Goal: Task Accomplishment & Management: Use online tool/utility

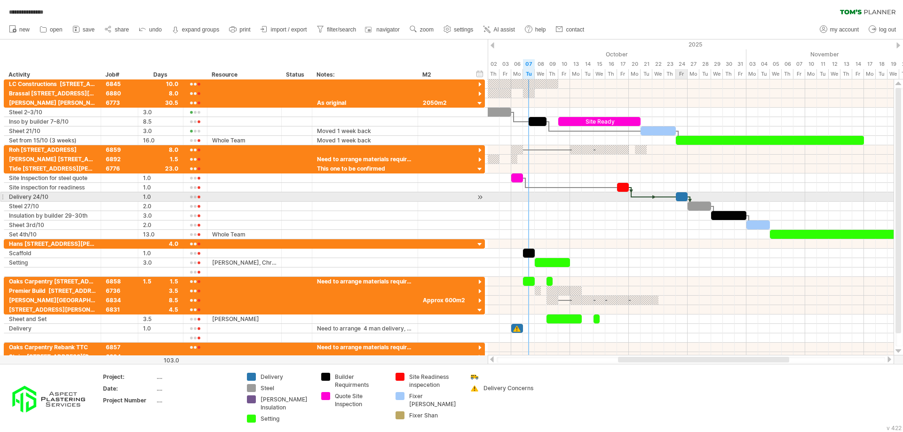
click at [682, 196] on div at bounding box center [682, 196] width 12 height 9
click at [680, 198] on div at bounding box center [682, 196] width 12 height 9
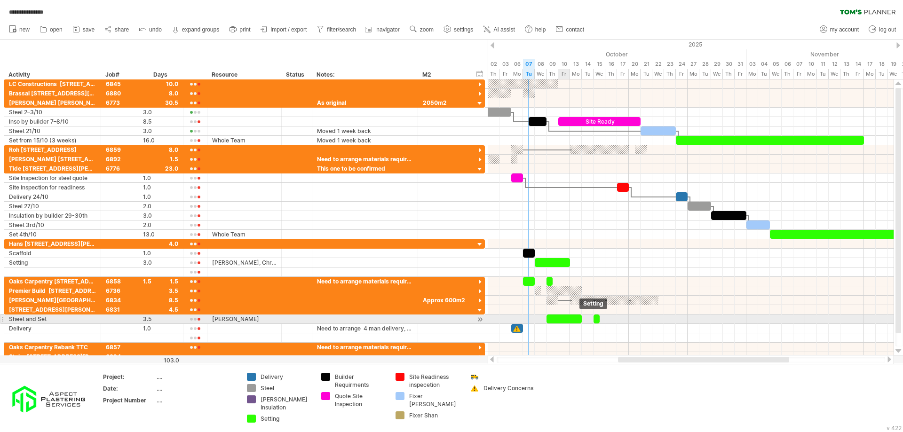
click at [558, 318] on div at bounding box center [563, 319] width 35 height 9
drag, startPoint x: 553, startPoint y: 320, endPoint x: 562, endPoint y: 320, distance: 8.5
click at [561, 320] on div at bounding box center [563, 319] width 35 height 9
click at [562, 320] on div at bounding box center [563, 319] width 35 height 9
drag, startPoint x: 562, startPoint y: 320, endPoint x: 576, endPoint y: 321, distance: 14.6
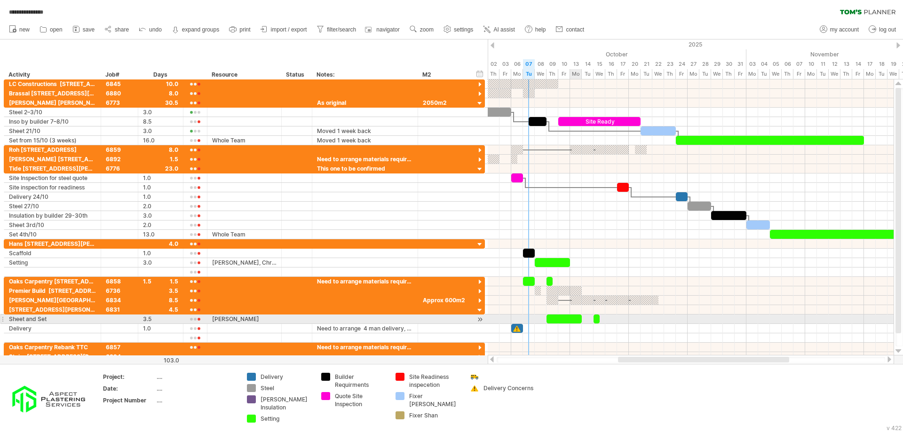
click at [576, 321] on div at bounding box center [563, 319] width 35 height 9
click at [566, 321] on div at bounding box center [563, 319] width 35 height 9
drag, startPoint x: 566, startPoint y: 321, endPoint x: 579, endPoint y: 320, distance: 12.7
click at [579, 320] on div at bounding box center [563, 319] width 35 height 9
drag, startPoint x: 571, startPoint y: 320, endPoint x: 559, endPoint y: 320, distance: 12.7
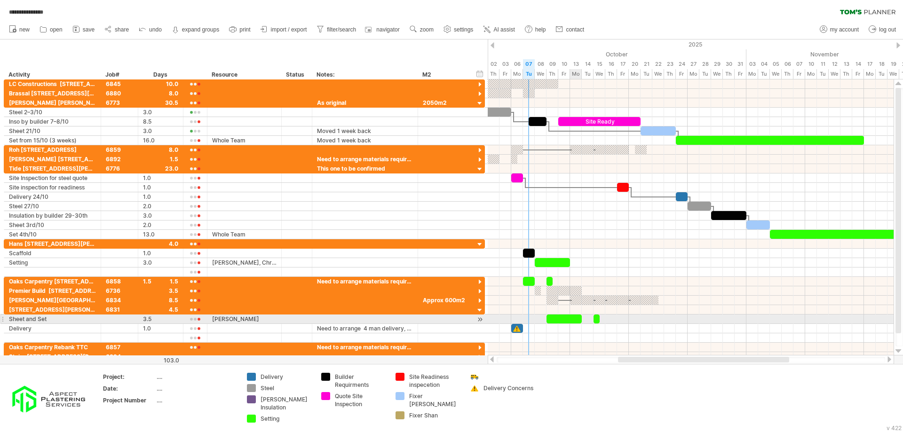
click at [559, 320] on div at bounding box center [563, 319] width 35 height 9
drag, startPoint x: 559, startPoint y: 320, endPoint x: 568, endPoint y: 320, distance: 8.9
click at [568, 320] on div at bounding box center [563, 319] width 35 height 9
drag, startPoint x: 564, startPoint y: 320, endPoint x: 554, endPoint y: 320, distance: 9.9
click at [554, 320] on div at bounding box center [563, 319] width 35 height 9
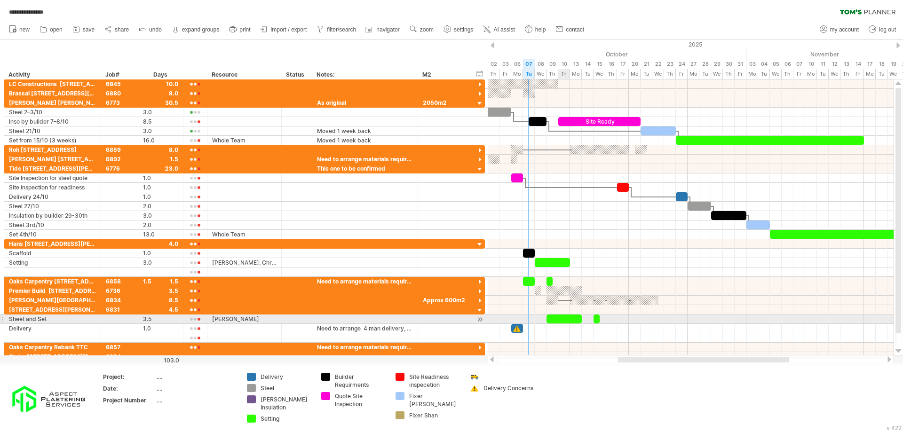
click at [552, 320] on div at bounding box center [563, 319] width 35 height 9
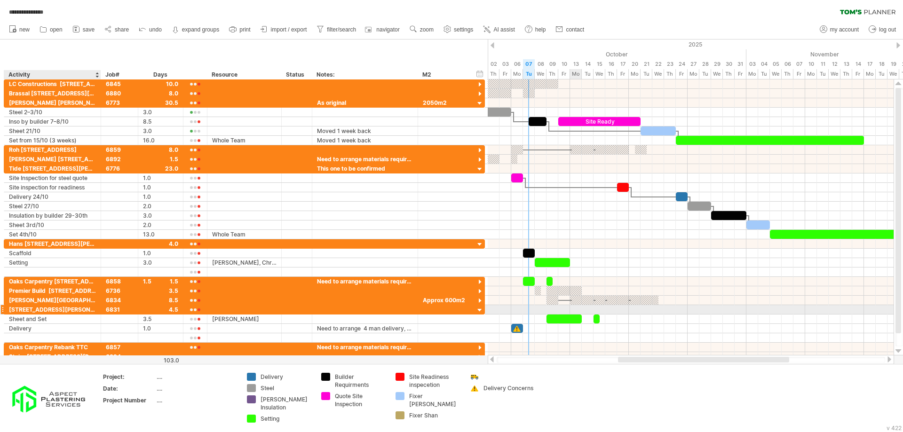
drag, startPoint x: 9, startPoint y: 308, endPoint x: 72, endPoint y: 309, distance: 63.0
click at [64, 306] on div "[STREET_ADDRESS][PERSON_NAME]" at bounding box center [52, 309] width 87 height 9
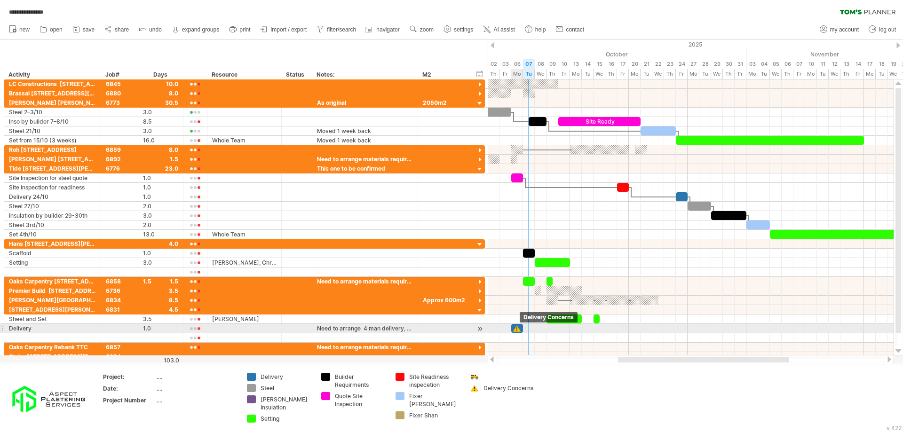
click at [518, 331] on div at bounding box center [516, 328] width 9 height 9
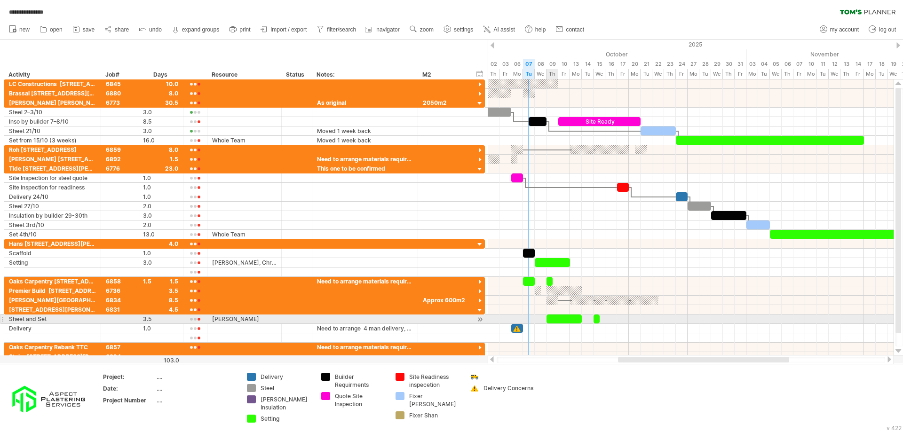
click at [548, 321] on span at bounding box center [546, 319] width 4 height 9
click at [554, 321] on div at bounding box center [563, 319] width 35 height 9
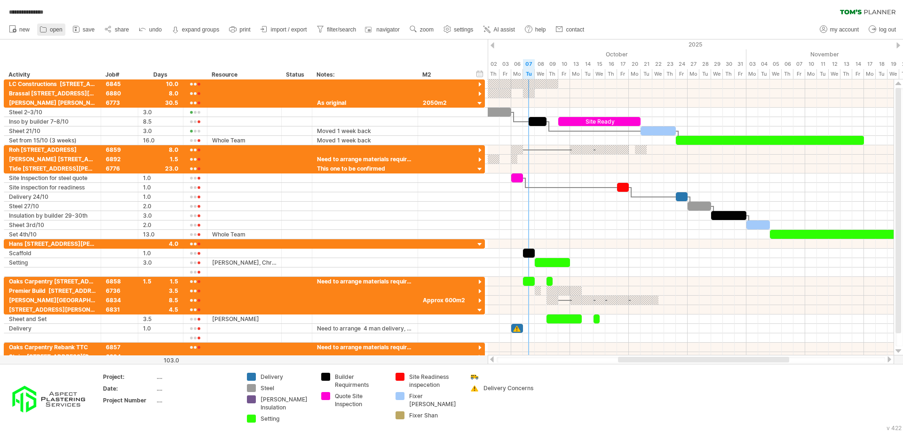
click at [54, 31] on span "open" at bounding box center [56, 29] width 13 height 7
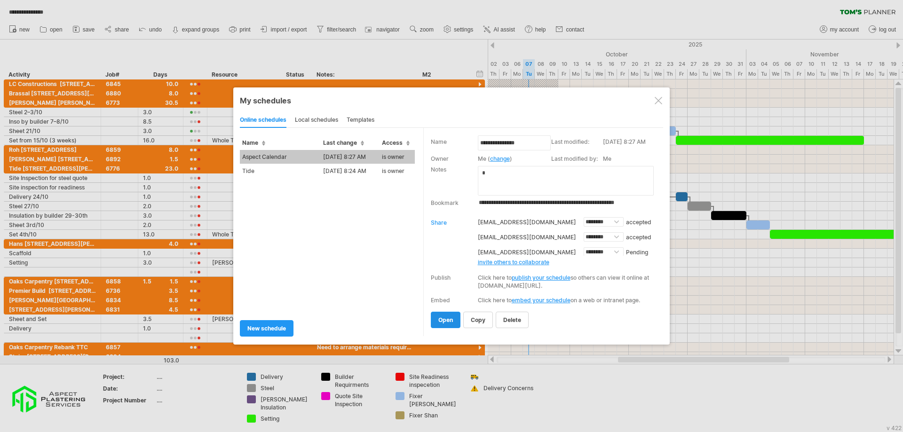
click at [442, 323] on span "open" at bounding box center [445, 319] width 15 height 7
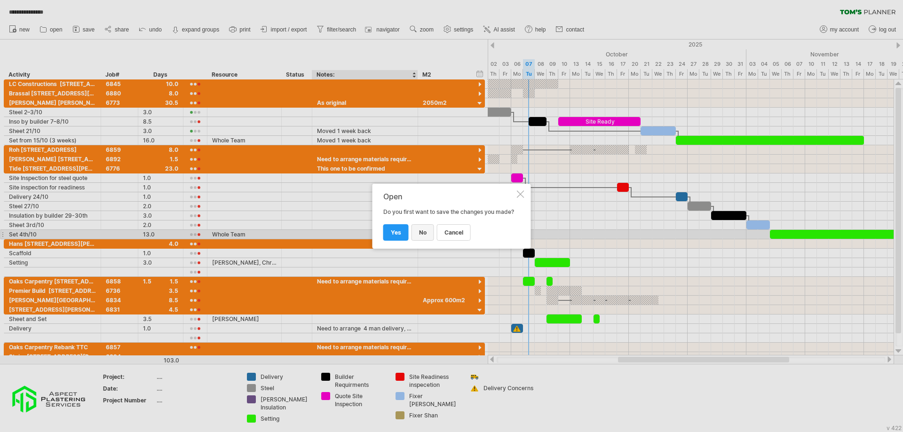
click at [418, 239] on link "no" at bounding box center [422, 232] width 23 height 16
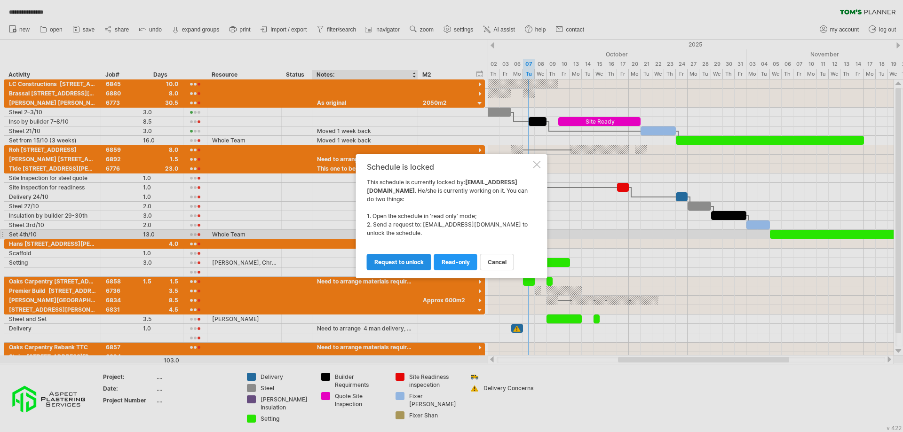
click at [395, 264] on span "request to unlock" at bounding box center [398, 262] width 49 height 7
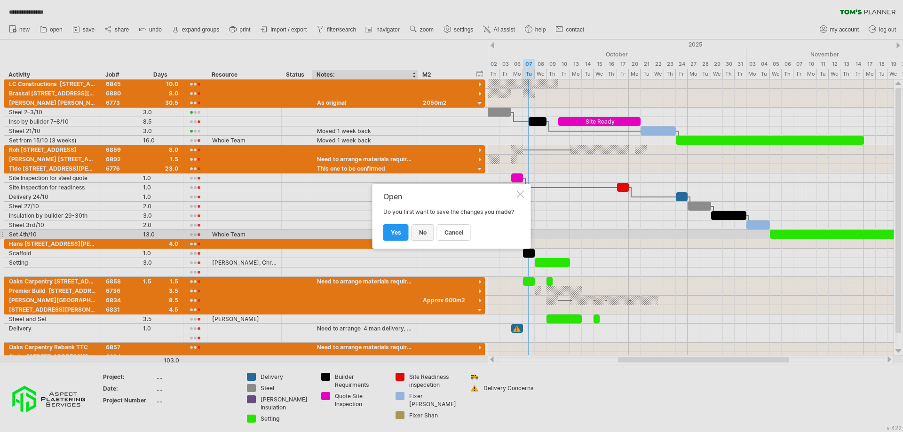
click at [427, 240] on link "no" at bounding box center [422, 232] width 23 height 16
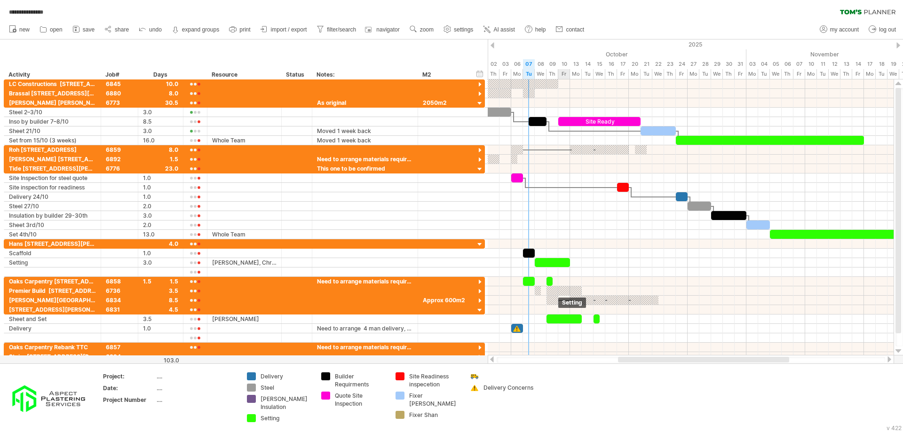
click at [558, 323] on div at bounding box center [563, 319] width 35 height 9
drag, startPoint x: 563, startPoint y: 320, endPoint x: 590, endPoint y: 319, distance: 26.8
drag, startPoint x: 595, startPoint y: 320, endPoint x: 576, endPoint y: 322, distance: 19.8
click at [576, 322] on div at bounding box center [593, 319] width 35 height 9
drag, startPoint x: 582, startPoint y: 322, endPoint x: 621, endPoint y: 318, distance: 39.2
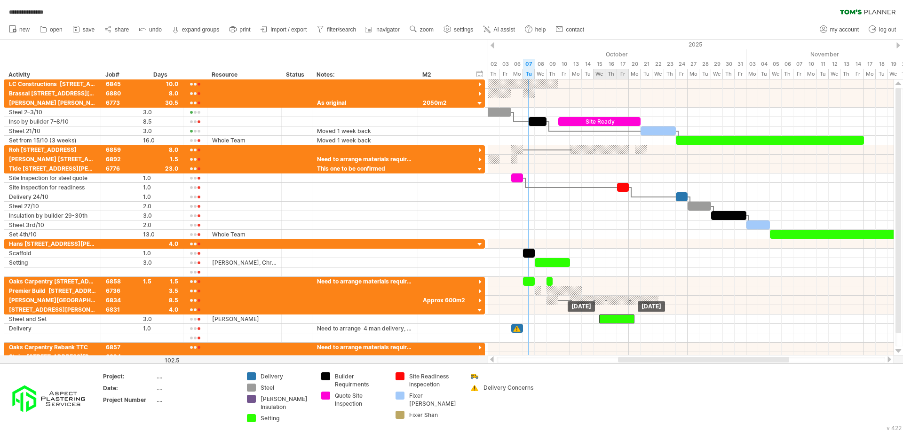
click at [621, 318] on div at bounding box center [616, 319] width 35 height 9
drag, startPoint x: 614, startPoint y: 319, endPoint x: 590, endPoint y: 320, distance: 24.0
click at [590, 320] on div at bounding box center [587, 319] width 35 height 9
click at [617, 318] on div at bounding box center [691, 319] width 406 height 9
click at [618, 318] on div at bounding box center [691, 319] width 406 height 9
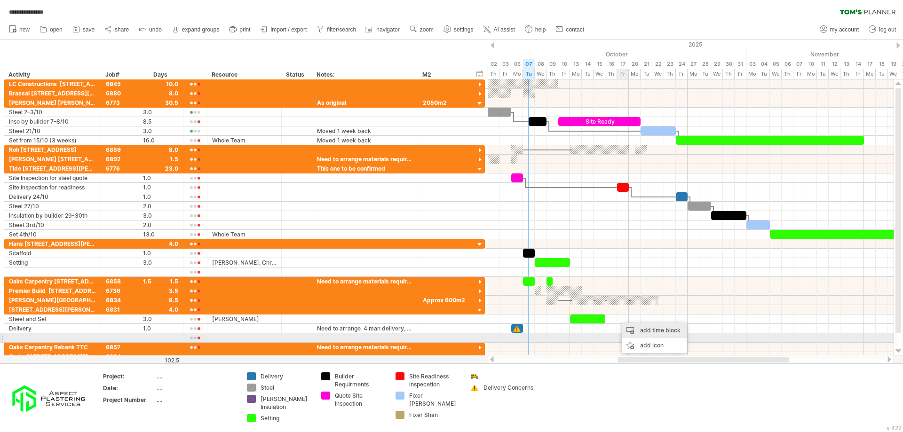
click at [660, 331] on div "add time block" at bounding box center [654, 330] width 65 height 15
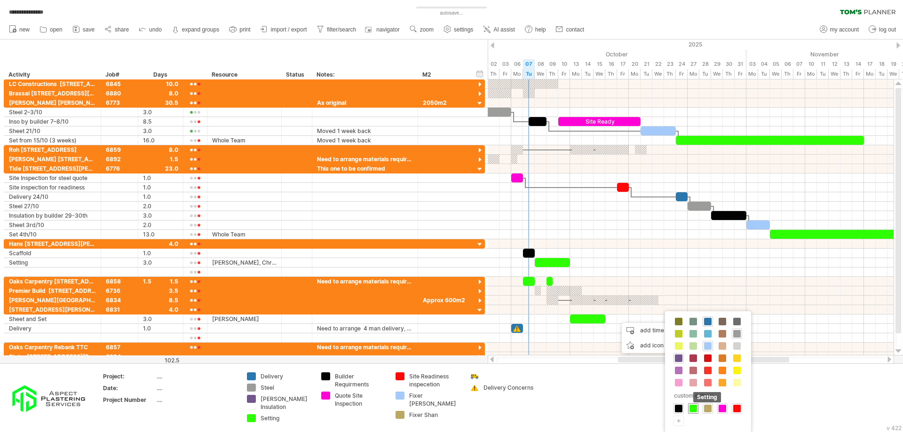
click at [694, 407] on span at bounding box center [693, 409] width 8 height 8
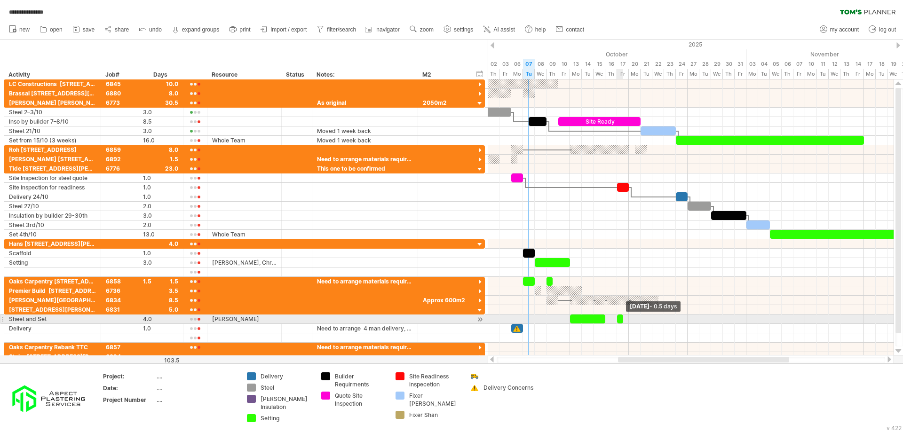
drag, startPoint x: 629, startPoint y: 319, endPoint x: 623, endPoint y: 320, distance: 5.7
click at [623, 320] on span at bounding box center [623, 319] width 4 height 9
click at [621, 321] on span at bounding box center [623, 319] width 4 height 9
click at [620, 321] on div at bounding box center [620, 319] width 6 height 9
click at [584, 319] on div at bounding box center [587, 319] width 35 height 9
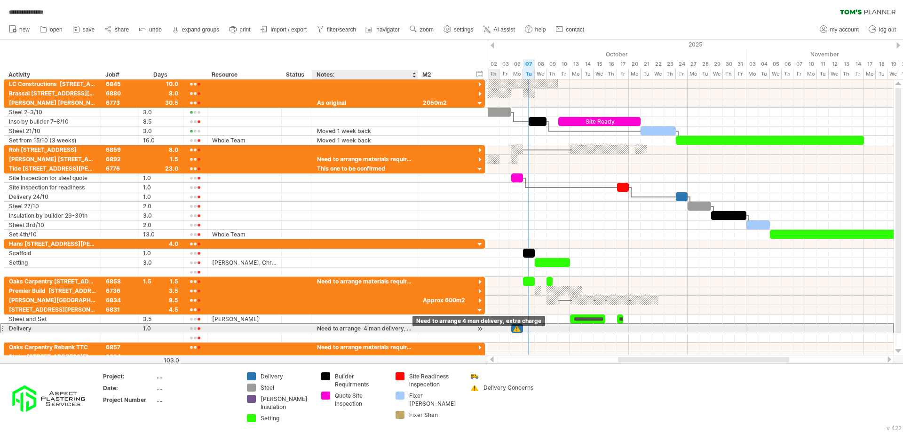
click at [402, 330] on div "Need to arrange 4 man delivery, extra charge" at bounding box center [365, 328] width 96 height 9
click at [403, 330] on input "**********" at bounding box center [365, 328] width 96 height 9
click at [319, 326] on input "**********" at bounding box center [365, 328] width 96 height 9
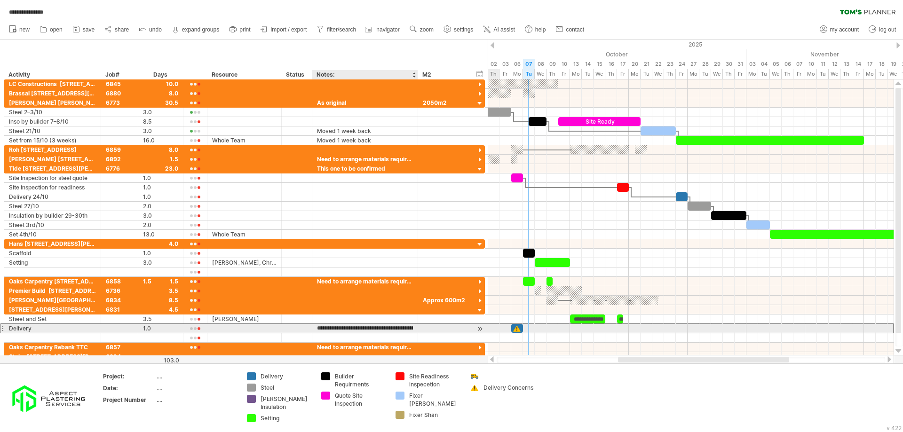
click at [317, 330] on input "**********" at bounding box center [365, 328] width 96 height 9
type input "**********"
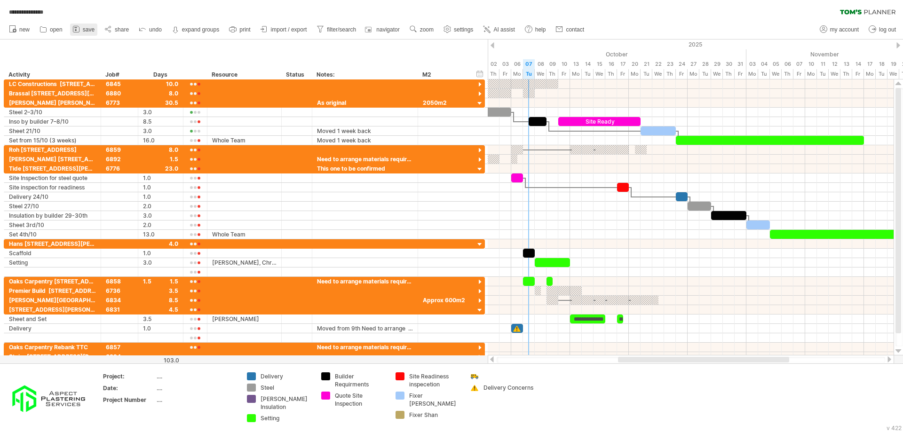
click at [87, 33] on link "save" at bounding box center [83, 30] width 27 height 12
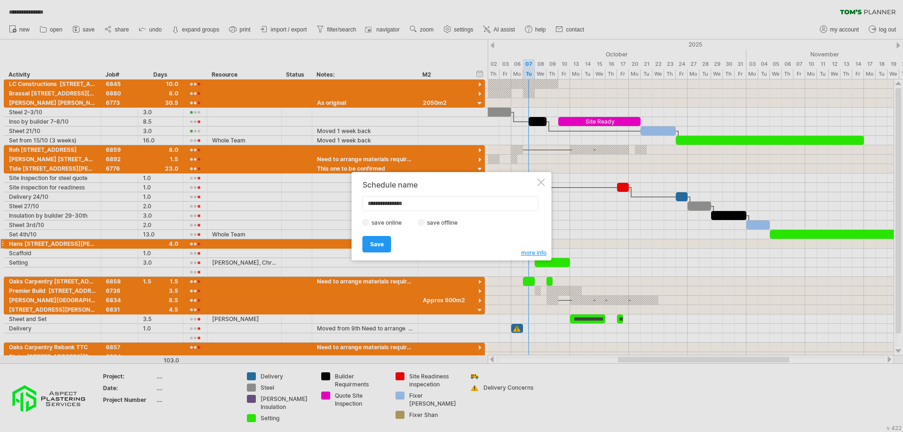
click at [379, 249] on link "Save" at bounding box center [377, 244] width 29 height 16
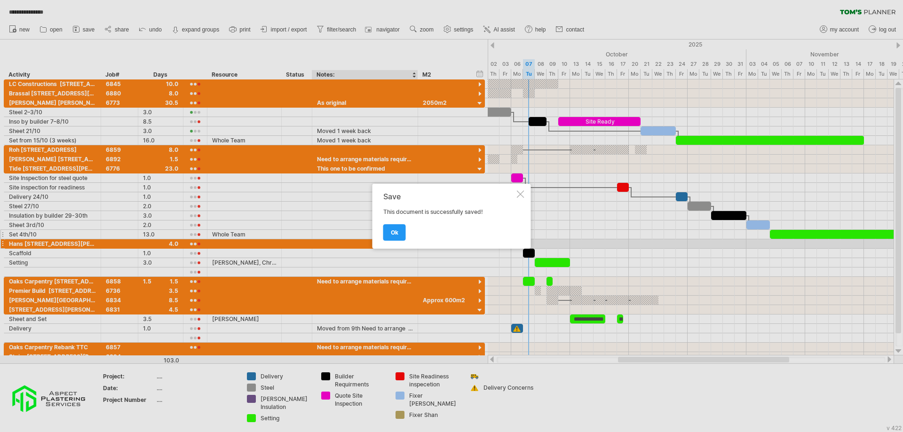
click at [388, 229] on link "ok" at bounding box center [394, 232] width 23 height 16
